Goal: Task Accomplishment & Management: Manage account settings

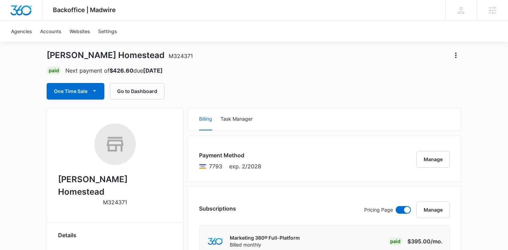
scroll to position [24, 0]
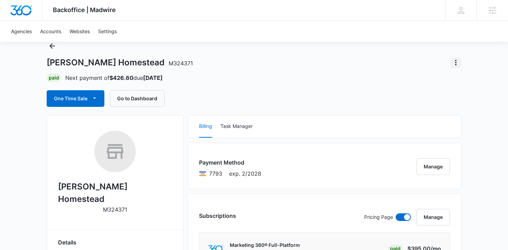
click at [455, 64] on icon "Actions" at bounding box center [456, 62] width 8 height 8
click at [385, 60] on div "[PERSON_NAME] Homestead M324371" at bounding box center [254, 62] width 415 height 11
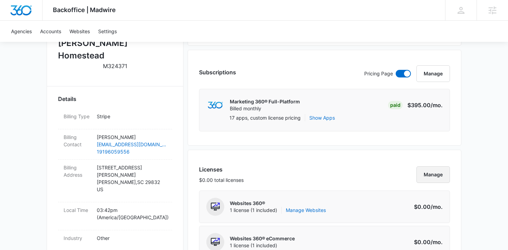
scroll to position [149, 0]
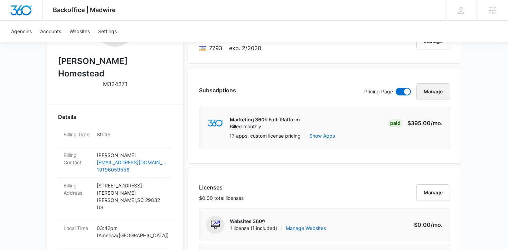
click at [431, 95] on button "Manage" at bounding box center [434, 91] width 34 height 17
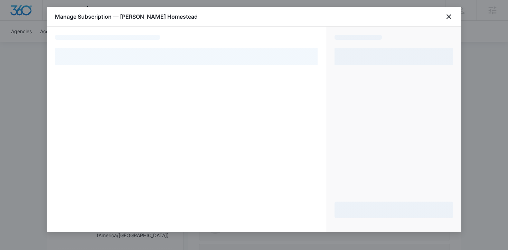
select select "pm_1Qyhh0A4n8RTgNjU1u1Drxpa"
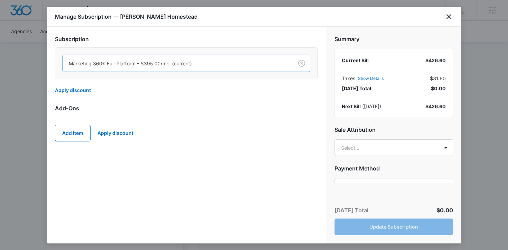
click at [219, 65] on div at bounding box center [177, 63] width 216 height 9
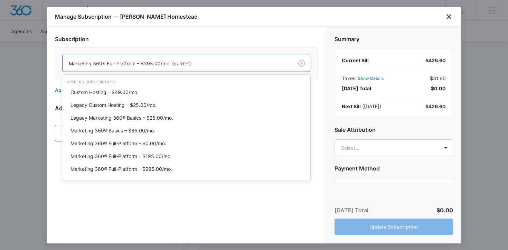
scroll to position [0, 0]
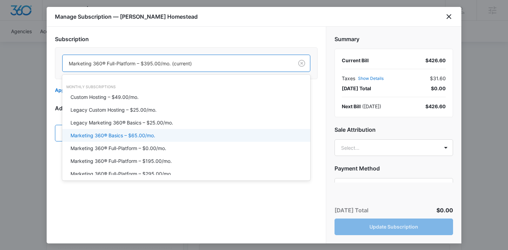
click at [177, 135] on div "Marketing 360® Basics – $65.00/mo." at bounding box center [186, 135] width 230 height 7
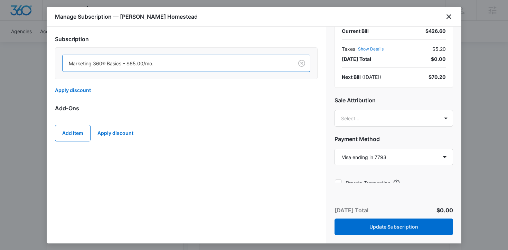
scroll to position [37, 0]
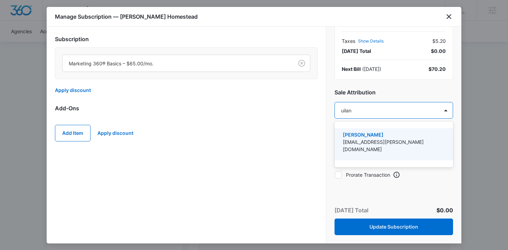
type input "uilani"
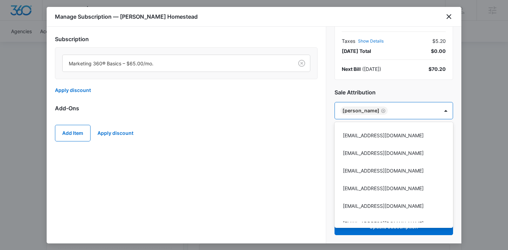
click at [297, 134] on div at bounding box center [254, 125] width 508 height 250
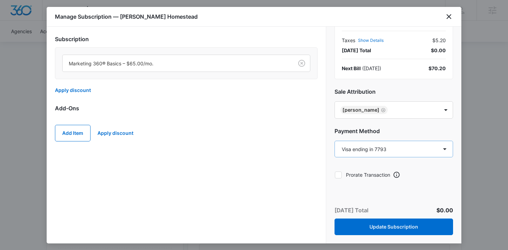
scroll to position [0, 0]
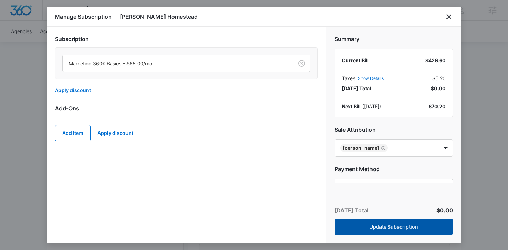
click at [374, 227] on button "Update Subscription" at bounding box center [394, 227] width 119 height 17
